Goal: Task Accomplishment & Management: Manage account settings

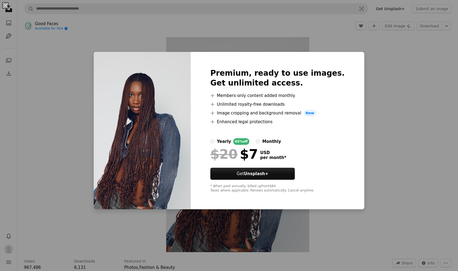
click at [369, 52] on div "An X shape Premium, ready to use images. Get unlimited access. A plus sign Memb…" at bounding box center [229, 135] width 458 height 271
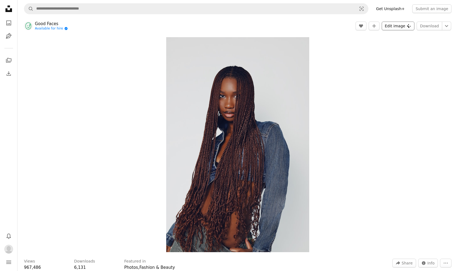
click at [402, 29] on button "Edit image Plus sign for Unsplash+" at bounding box center [398, 26] width 33 height 9
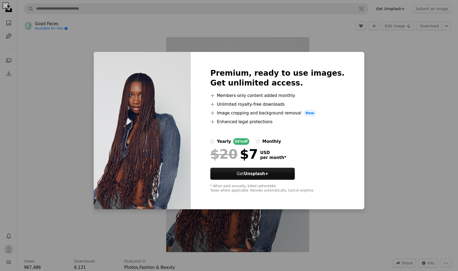
click at [391, 67] on div "An X shape Premium, ready to use images. Get unlimited access. A plus sign Memb…" at bounding box center [229, 135] width 458 height 271
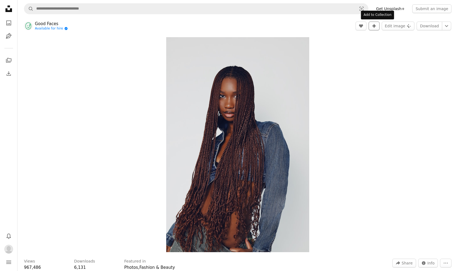
click at [374, 26] on button "A plus sign" at bounding box center [374, 26] width 11 height 9
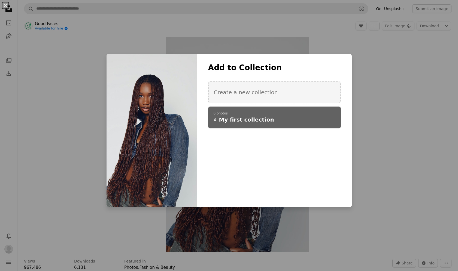
click at [241, 118] on span "My first collection" at bounding box center [246, 120] width 55 height 8
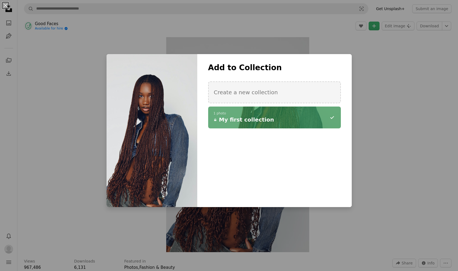
click at [247, 116] on span "My first collection" at bounding box center [246, 120] width 55 height 8
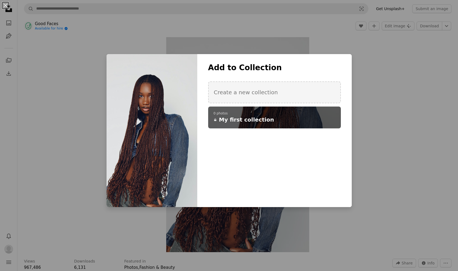
click at [247, 117] on span "My first collection" at bounding box center [246, 120] width 55 height 8
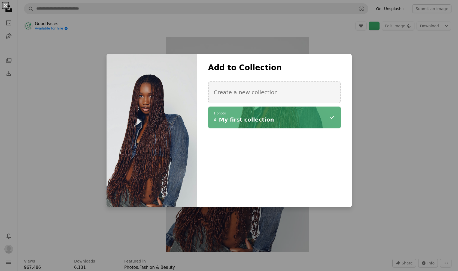
click at [388, 89] on div "An X shape Add to Collection Create a new collection A checkmark A minus sign 1…" at bounding box center [229, 135] width 458 height 271
